Goal: Task Accomplishment & Management: Manage account settings

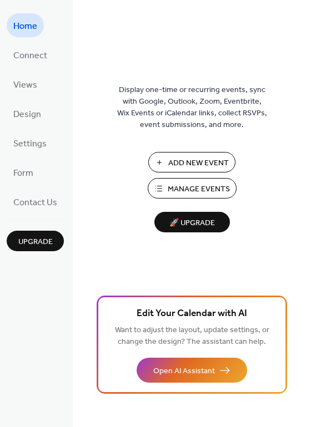
click at [196, 189] on span "Manage Events" at bounding box center [198, 190] width 62 height 12
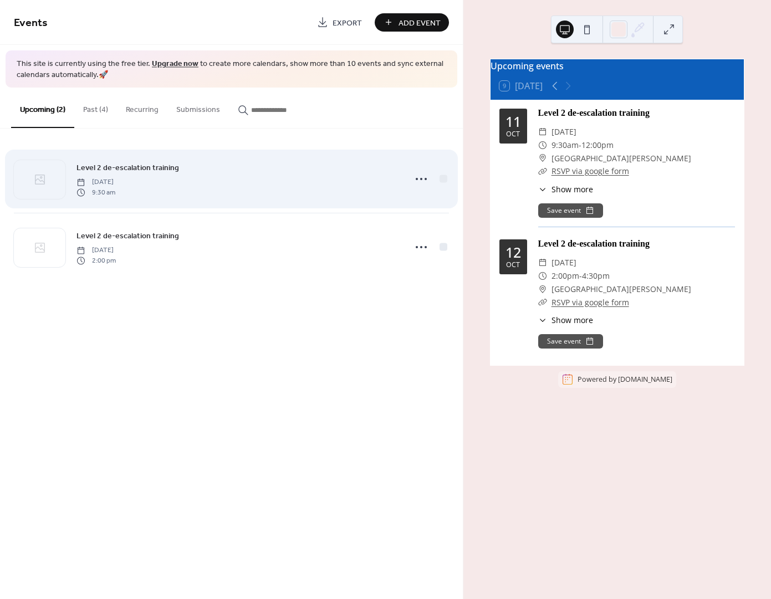
drag, startPoint x: 226, startPoint y: 187, endPoint x: 272, endPoint y: 192, distance: 46.2
click at [226, 187] on div "Level 2 de-escalation training Saturday, October 11, 2025 9:30 am" at bounding box center [238, 178] width 322 height 35
click at [415, 177] on icon at bounding box center [422, 179] width 18 height 18
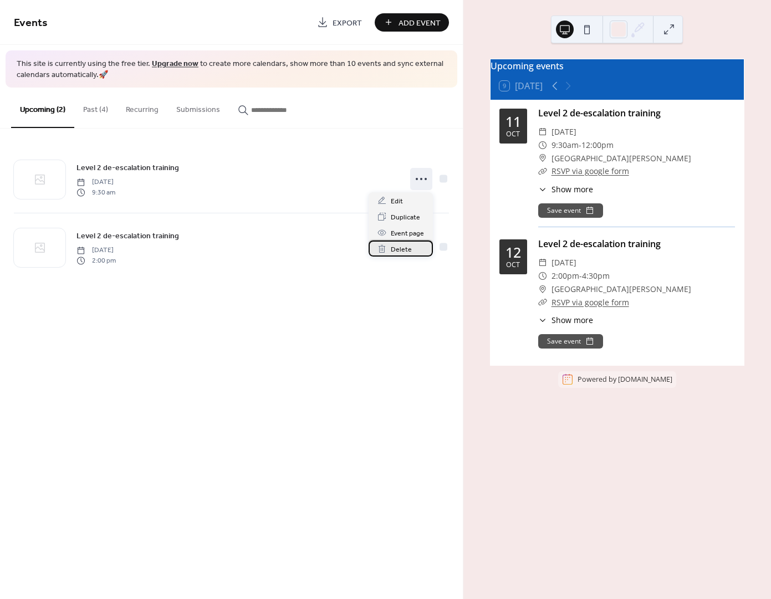
click at [400, 247] on span "Delete" at bounding box center [401, 250] width 21 height 12
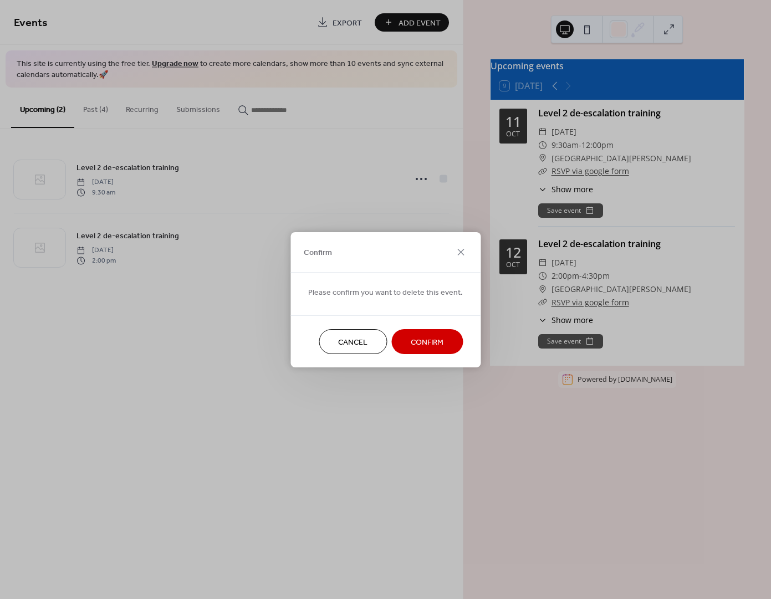
click at [421, 344] on span "Confirm" at bounding box center [427, 343] width 33 height 12
